Goal: Information Seeking & Learning: Learn about a topic

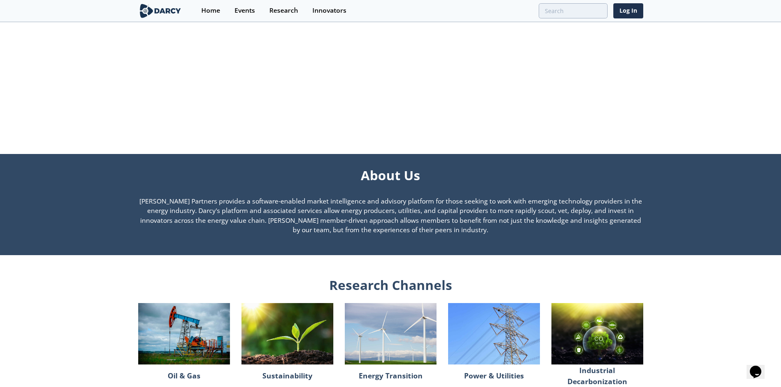
scroll to position [492, 0]
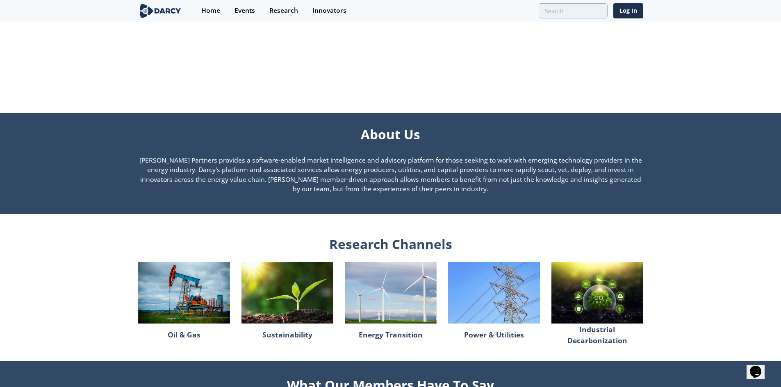
click at [585, 293] on img at bounding box center [597, 292] width 92 height 61
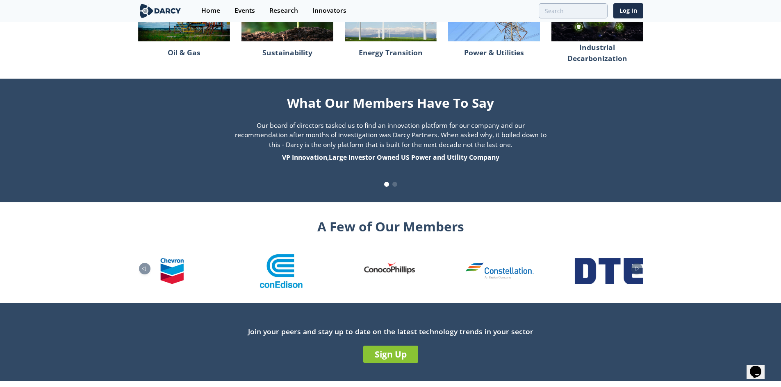
scroll to position [788, 0]
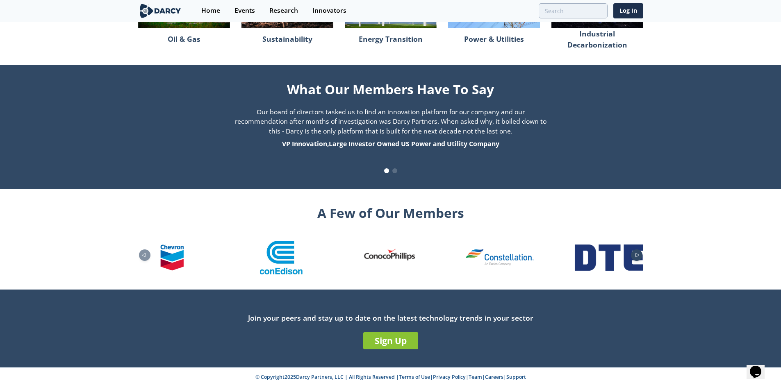
click at [639, 253] on div "Next slide" at bounding box center [636, 255] width 11 height 11
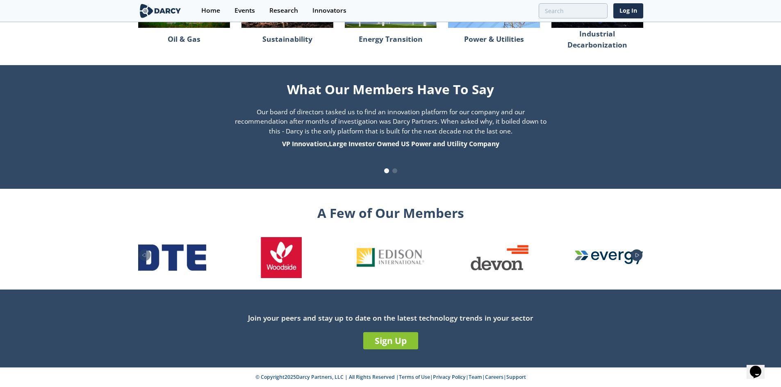
click at [635, 255] on icon "Next slide" at bounding box center [636, 256] width 3 height 4
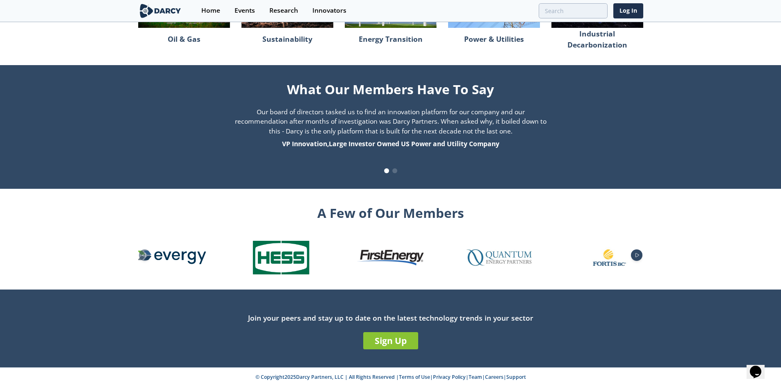
click at [635, 255] on icon "Next slide" at bounding box center [636, 256] width 3 height 4
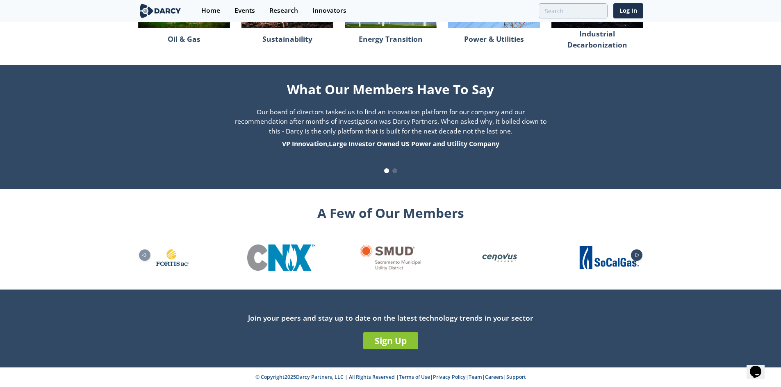
click at [635, 255] on icon "Next slide" at bounding box center [636, 256] width 3 height 4
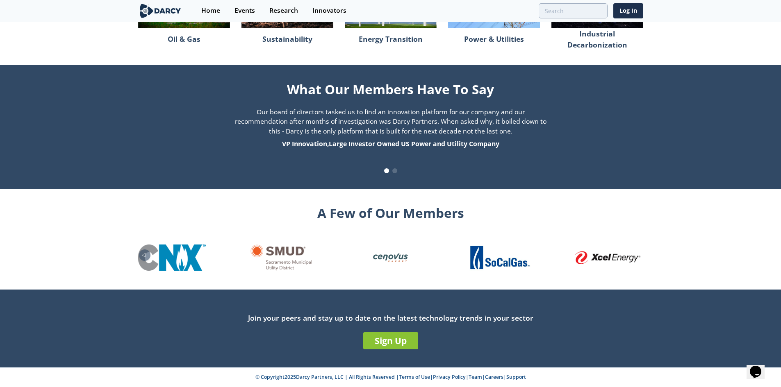
click at [635, 255] on img "26 / 26" at bounding box center [609, 257] width 68 height 13
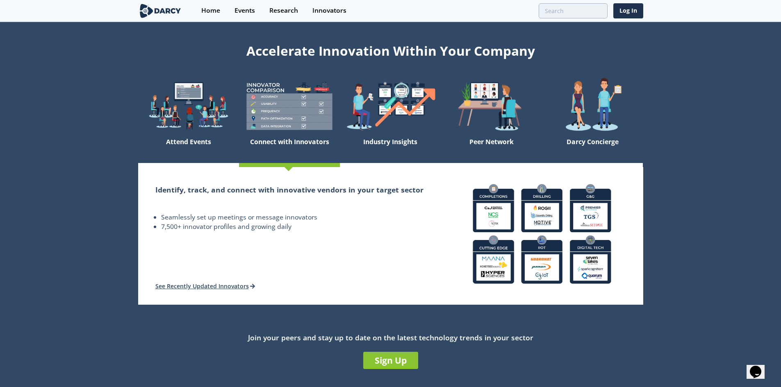
scroll to position [0, 0]
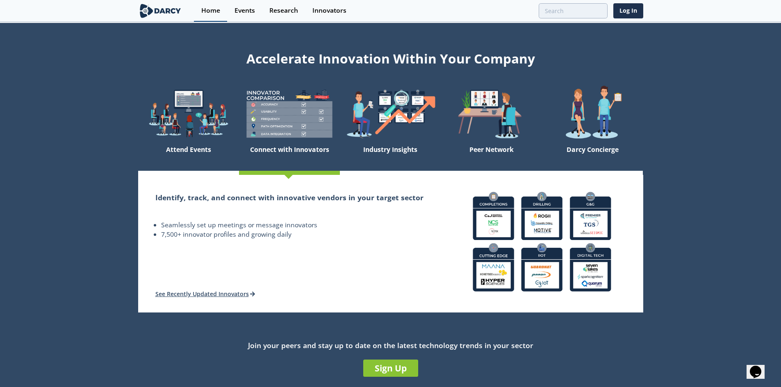
click at [212, 9] on div "Home" at bounding box center [210, 10] width 19 height 7
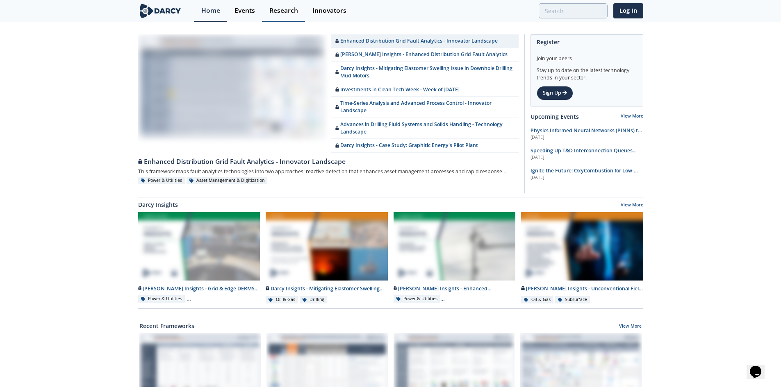
click at [287, 4] on link "Research" at bounding box center [283, 11] width 43 height 22
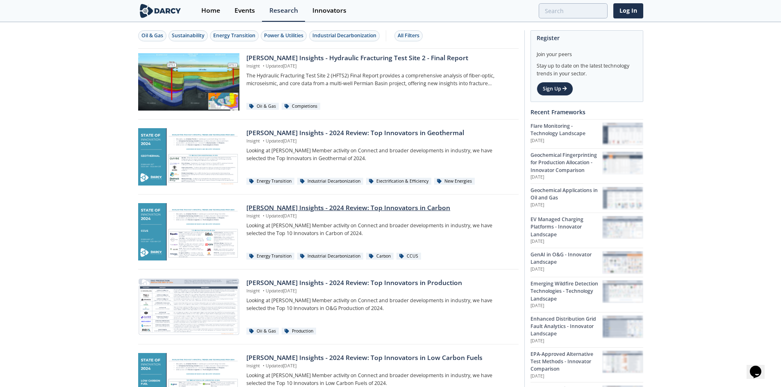
click at [261, 206] on div "[PERSON_NAME] Insights - 2024 Review: Top Innovators in Carbon" at bounding box center [379, 208] width 266 height 10
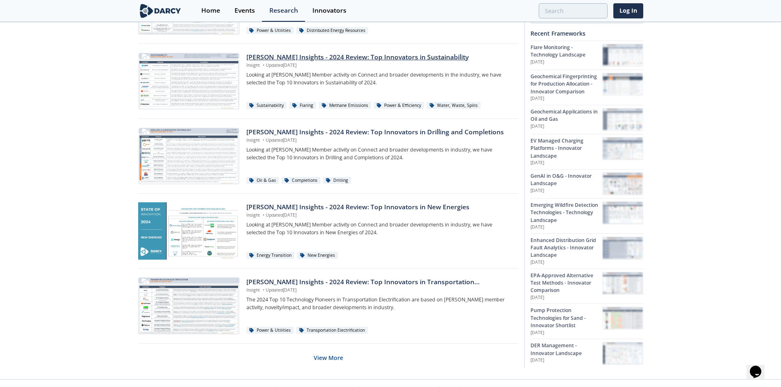
scroll to position [463, 0]
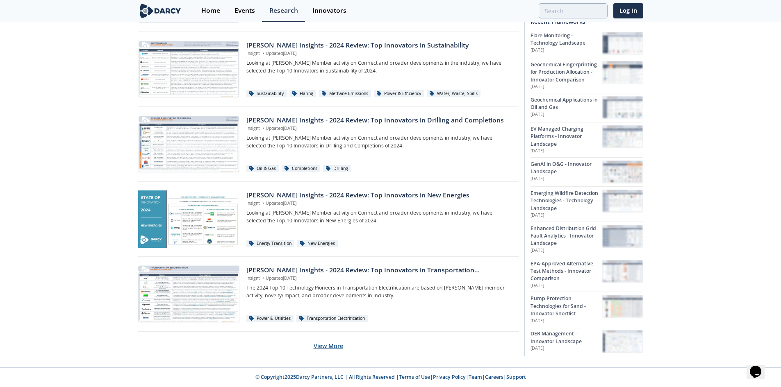
click at [334, 345] on button "View More" at bounding box center [329, 346] width 30 height 20
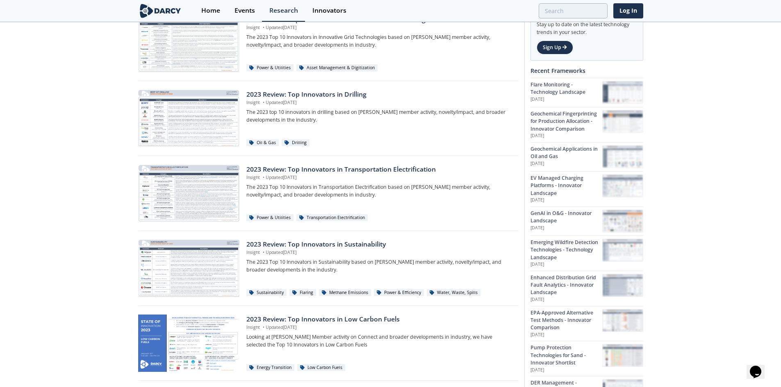
scroll to position [1201, 0]
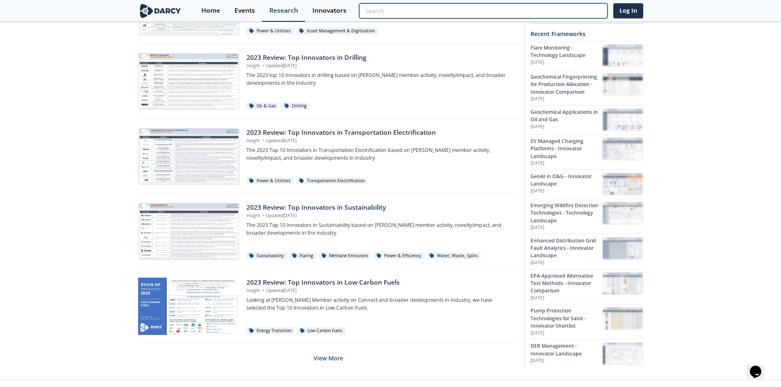
click at [583, 9] on input "search" at bounding box center [483, 10] width 248 height 15
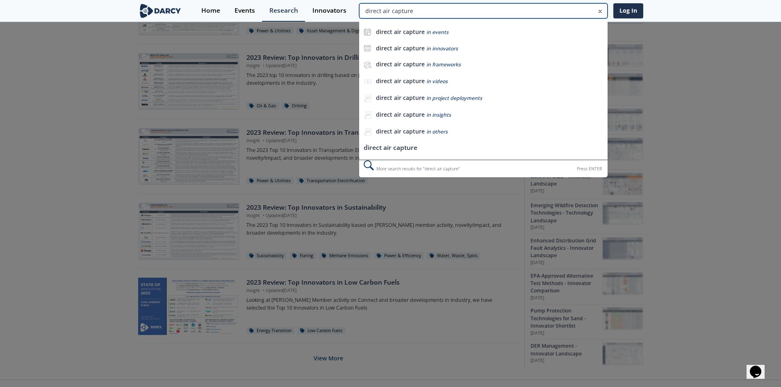
type input "direct air capture"
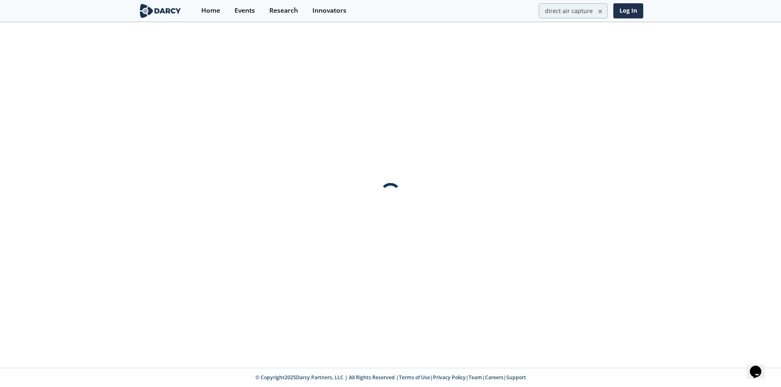
scroll to position [0, 0]
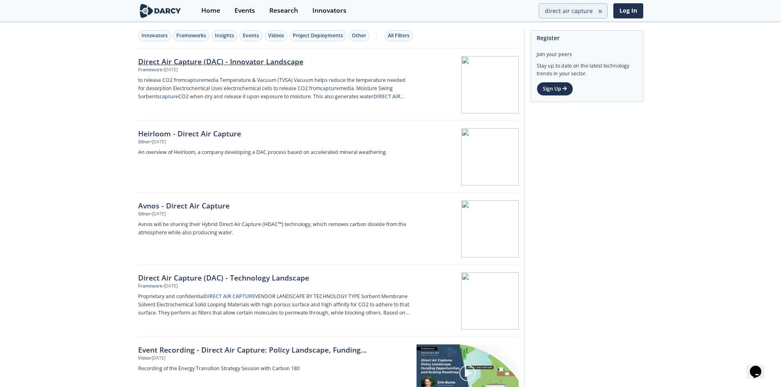
click at [205, 61] on div "Direct Air Capture (DAC) - Innovator Landscape" at bounding box center [273, 61] width 271 height 11
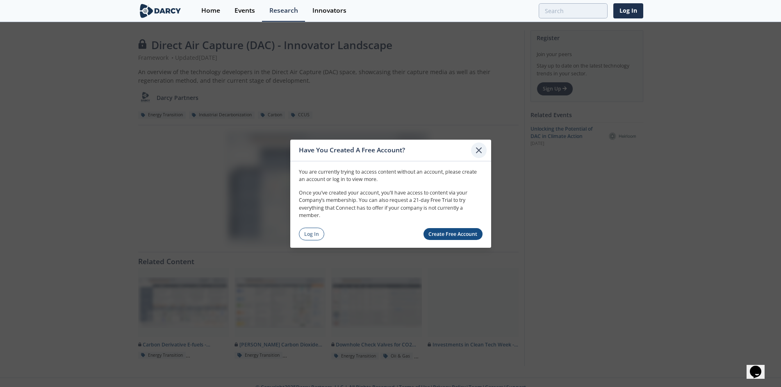
click at [481, 149] on icon at bounding box center [479, 150] width 10 height 10
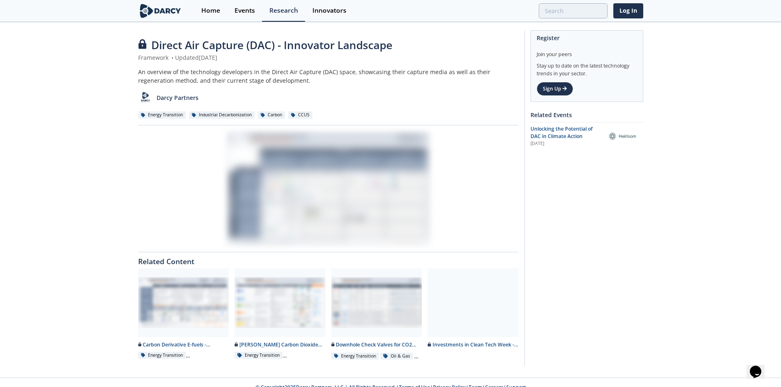
type input "direct air capture"
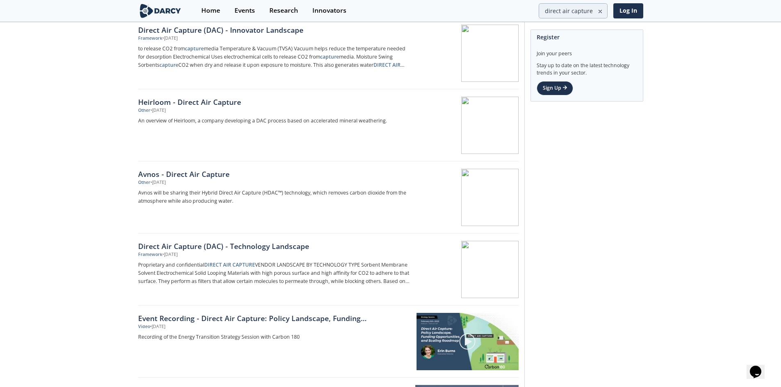
scroll to position [41, 0]
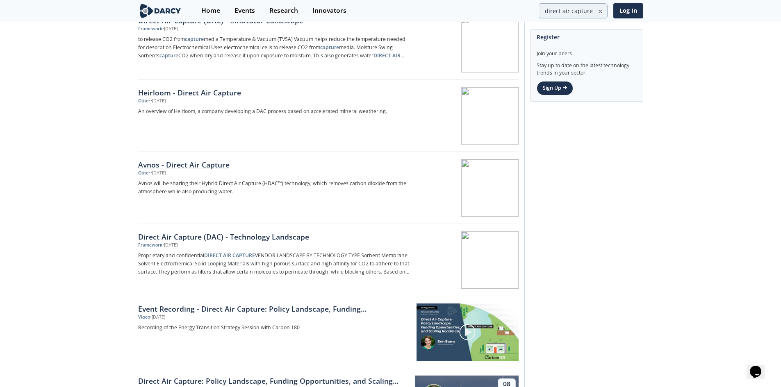
click at [191, 168] on div "Avnos - Direct Air Capture" at bounding box center [273, 164] width 271 height 11
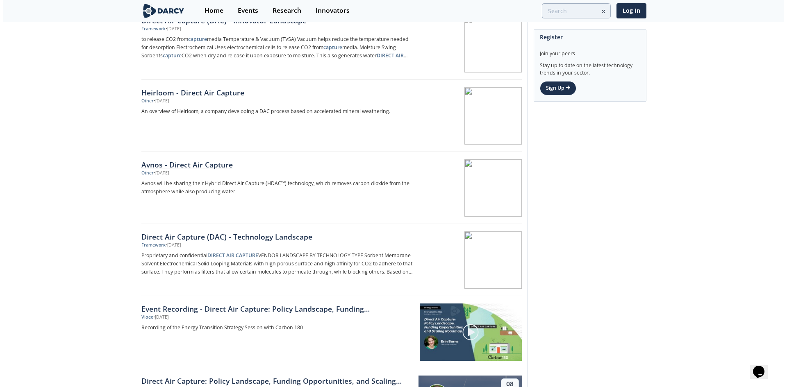
scroll to position [0, 0]
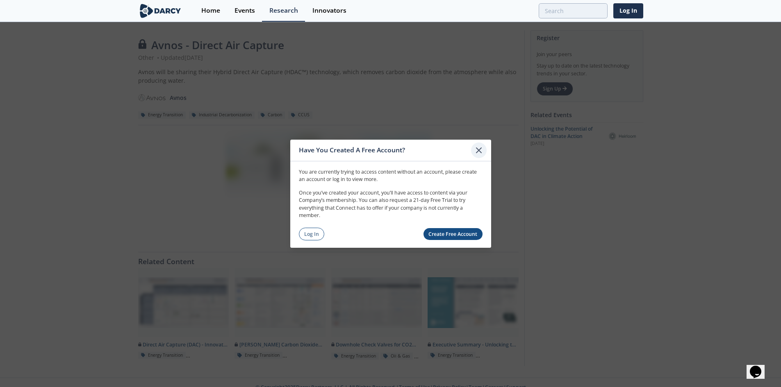
click at [480, 148] on icon at bounding box center [479, 150] width 10 height 10
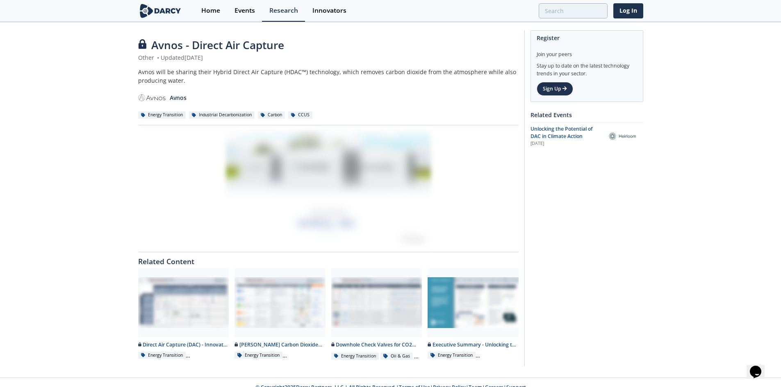
type input "direct air capture"
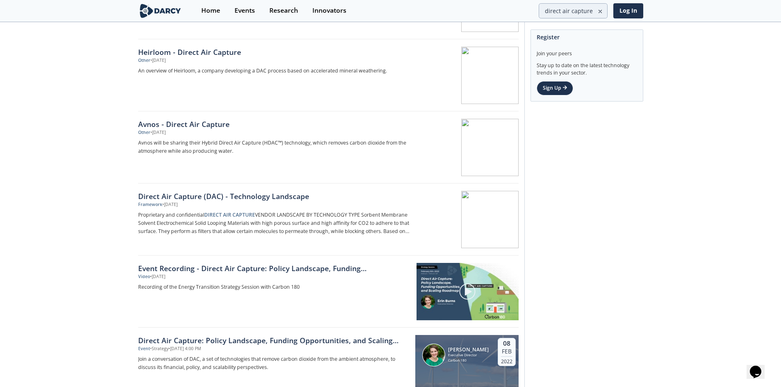
scroll to position [82, 0]
click at [223, 199] on div "Direct Air Capture (DAC) - Technology Landscape" at bounding box center [273, 196] width 271 height 11
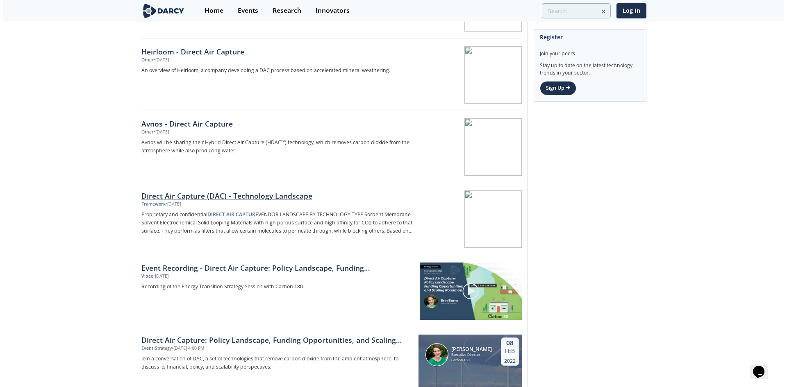
scroll to position [0, 0]
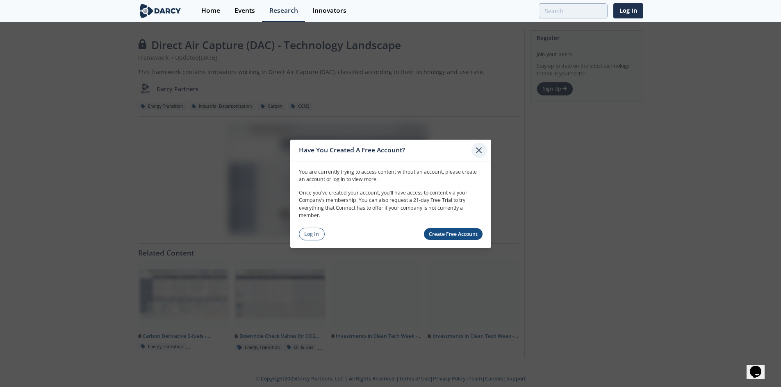
click at [478, 149] on icon at bounding box center [479, 150] width 10 height 10
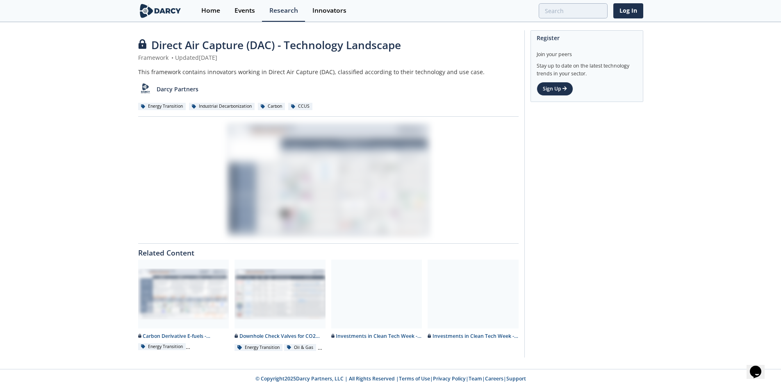
type input "direct air capture"
